Goal: Task Accomplishment & Management: Manage account settings

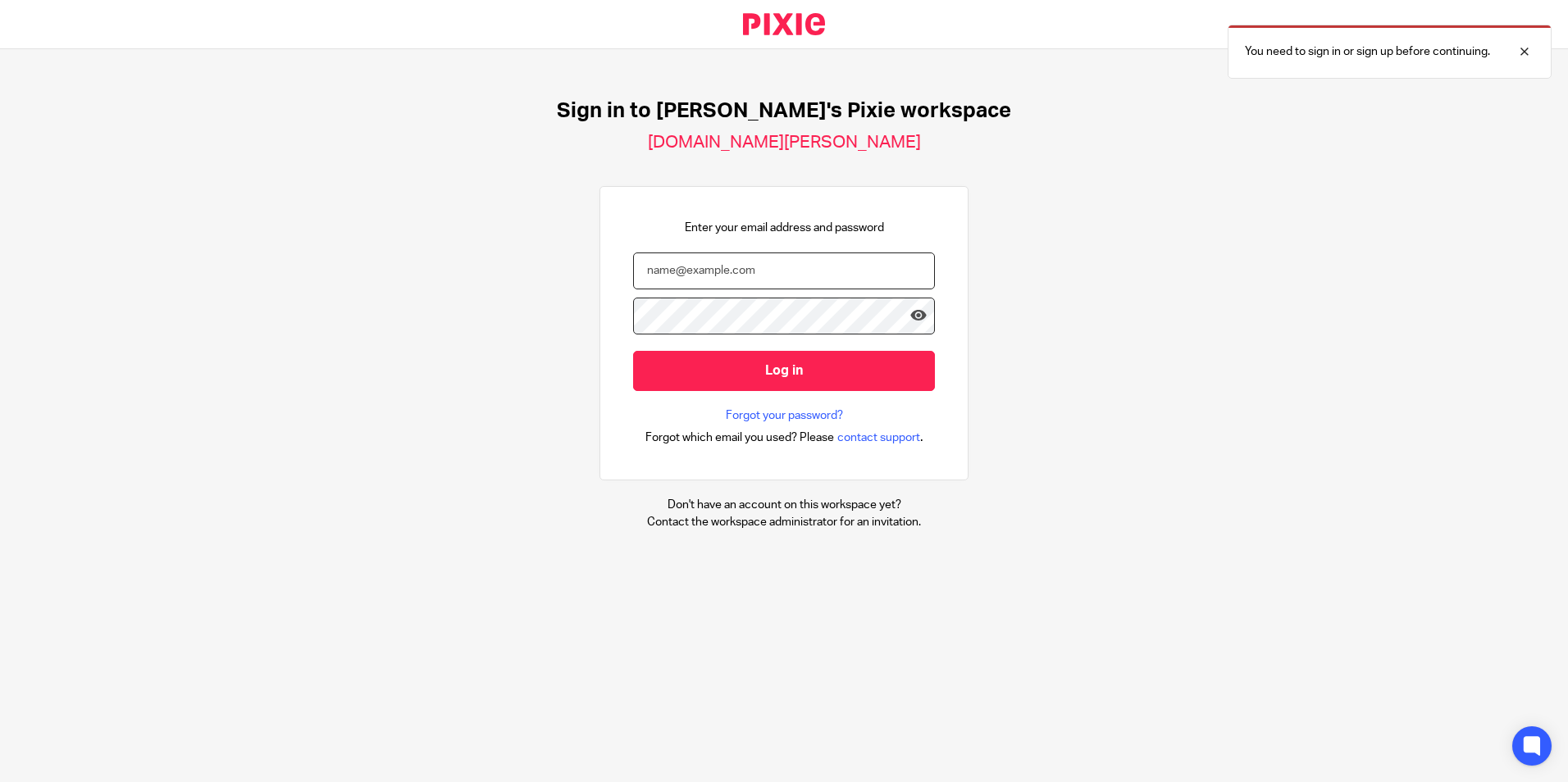
type input "Mobeen"
drag, startPoint x: 668, startPoint y: 261, endPoint x: 637, endPoint y: 272, distance: 32.9
click at [635, 272] on input "Mobeen" at bounding box center [784, 271] width 302 height 37
click at [708, 272] on input "Mobeen" at bounding box center [784, 271] width 302 height 37
drag, startPoint x: 708, startPoint y: 272, endPoint x: 624, endPoint y: 272, distance: 84.0
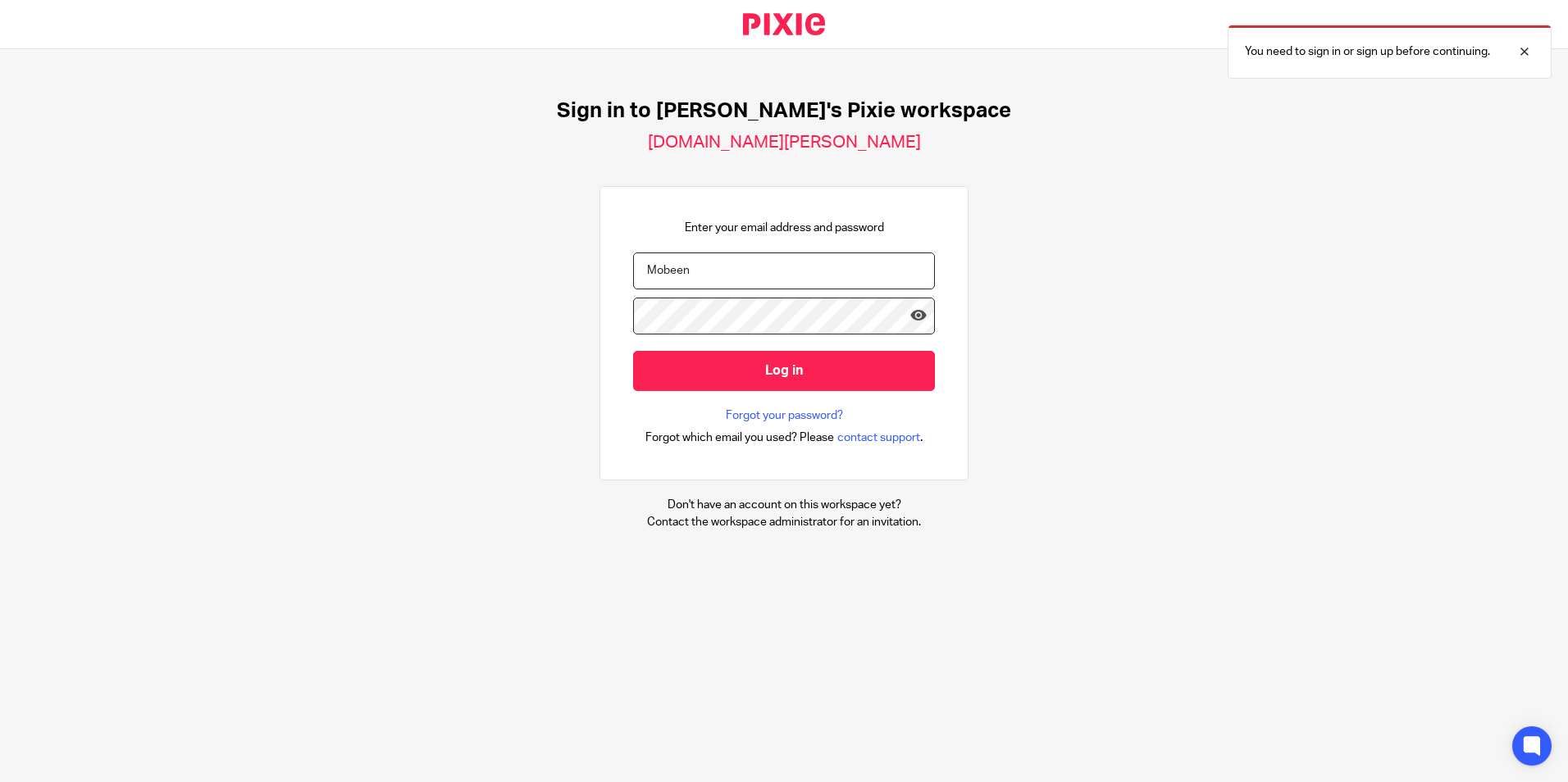
click at [633, 272] on input "Mobeen" at bounding box center [784, 271] width 302 height 37
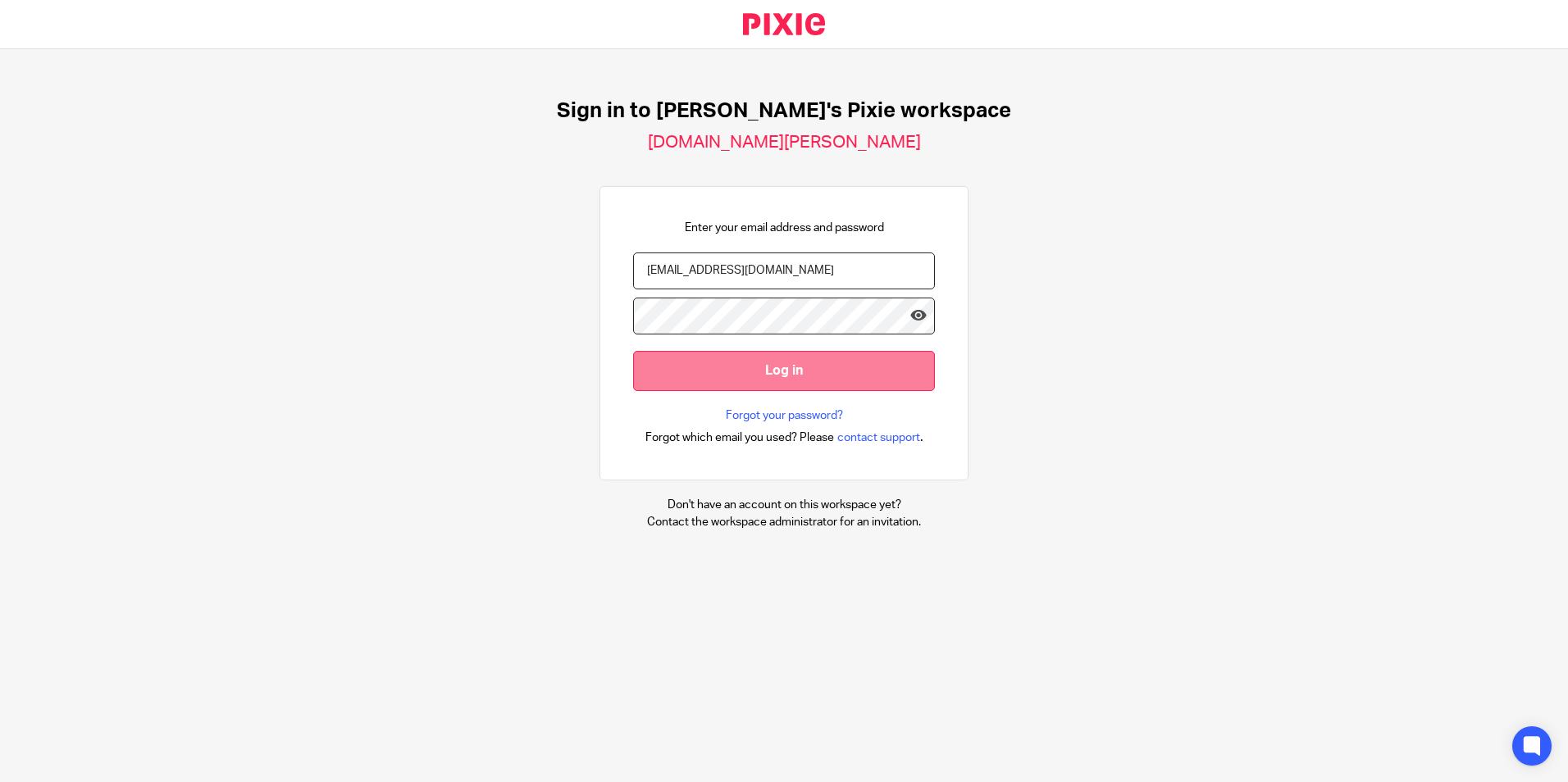
type input "[EMAIL_ADDRESS][DOMAIN_NAME]"
click at [756, 362] on input "Log in" at bounding box center [784, 371] width 302 height 40
